Goal: Find specific page/section: Find specific page/section

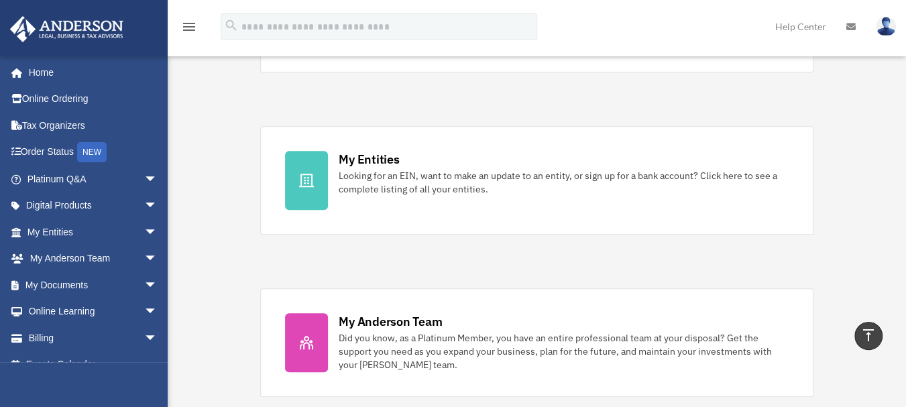
scroll to position [384, 0]
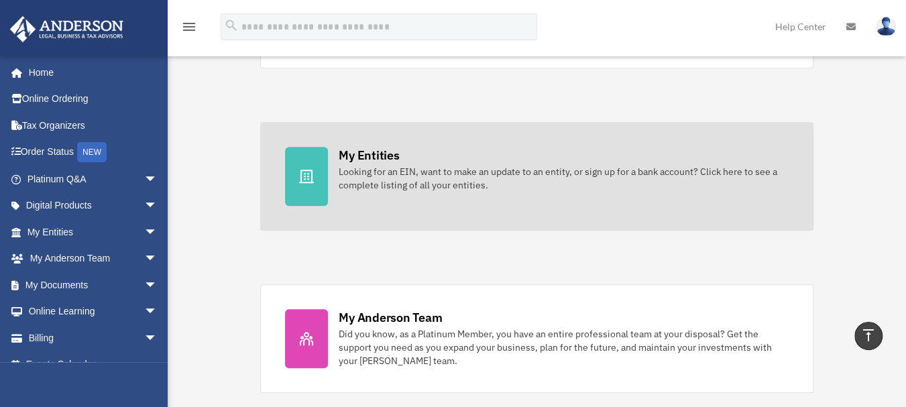
click at [311, 168] on icon at bounding box center [307, 176] width 16 height 16
click at [377, 154] on div "My Entities" at bounding box center [369, 155] width 60 height 17
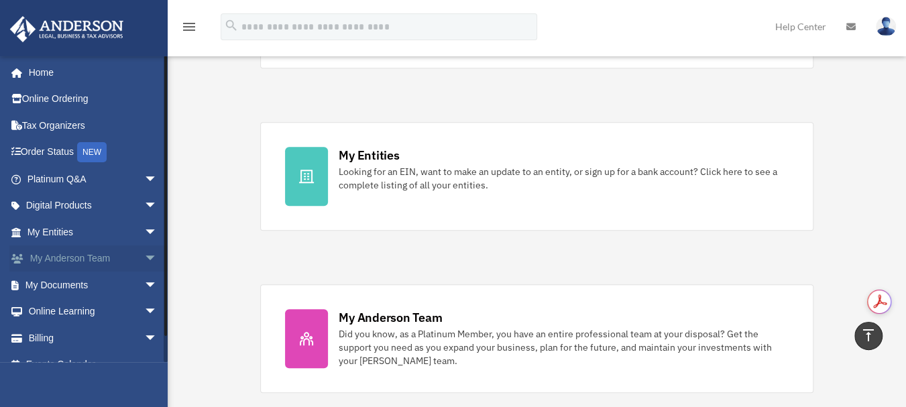
scroll to position [0, 0]
click at [58, 235] on link "My Entities arrow_drop_down" at bounding box center [93, 232] width 168 height 27
click at [55, 229] on link "My Entities arrow_drop_down" at bounding box center [93, 232] width 168 height 27
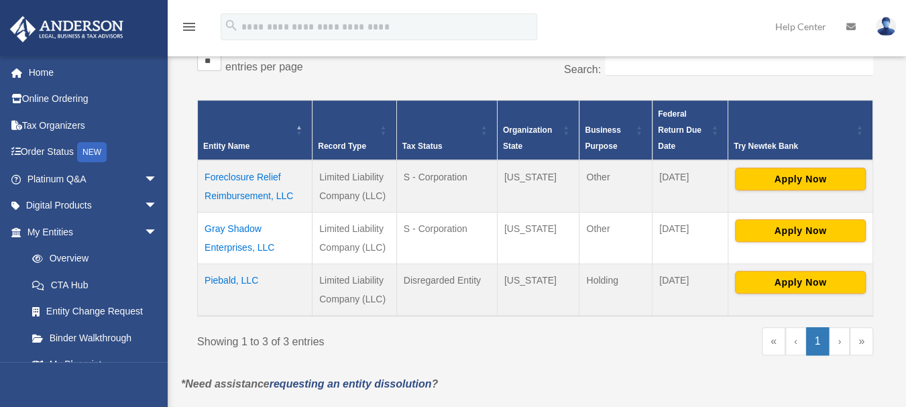
scroll to position [256, 0]
